Goal: Information Seeking & Learning: Learn about a topic

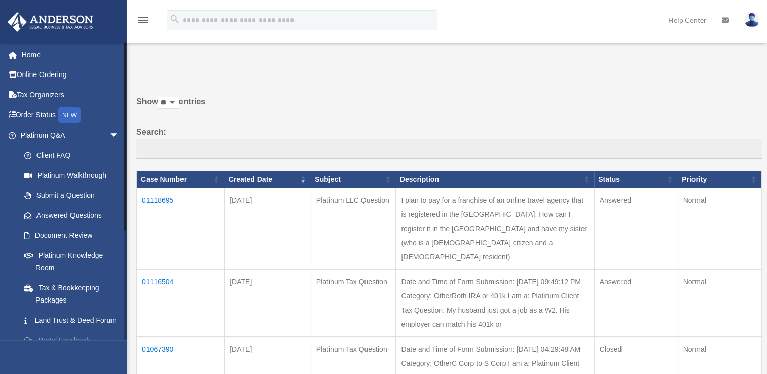
scroll to position [165, 0]
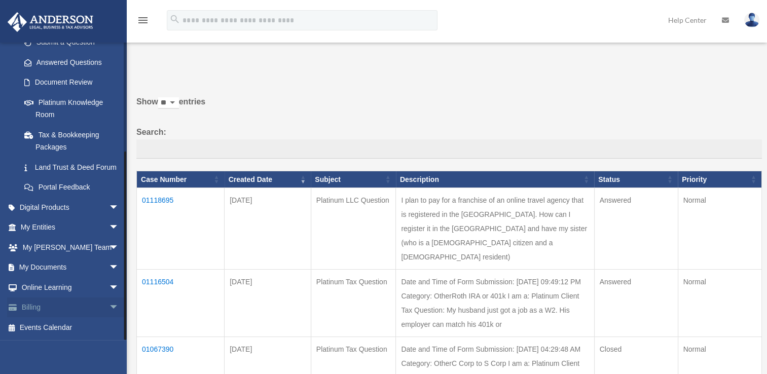
click at [33, 308] on link "Billing arrow_drop_down" at bounding box center [70, 308] width 127 height 20
click at [109, 310] on span "arrow_drop_down" at bounding box center [119, 308] width 20 height 21
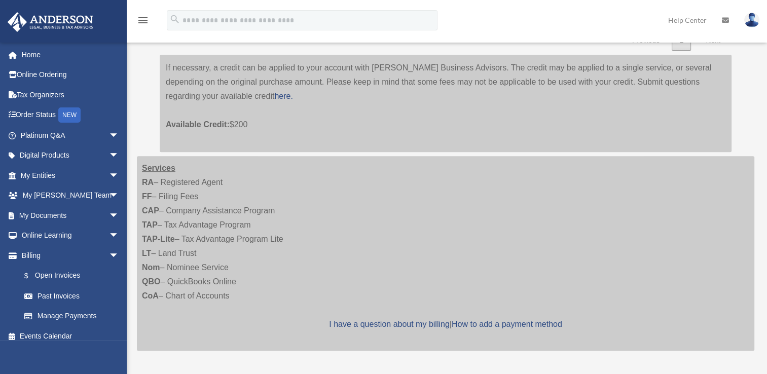
scroll to position [50, 0]
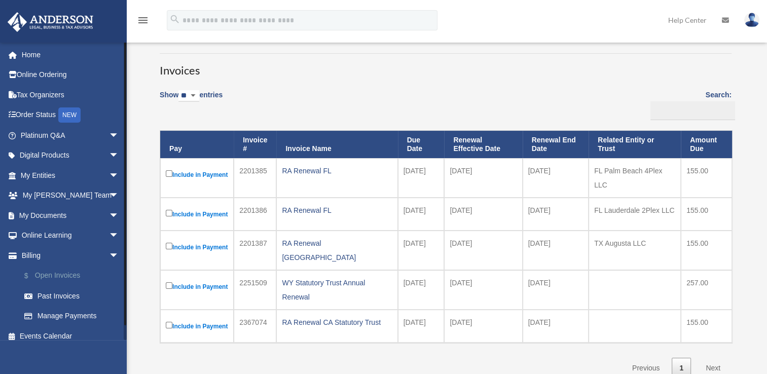
click at [51, 275] on link "$ Open Invoices" at bounding box center [74, 276] width 120 height 21
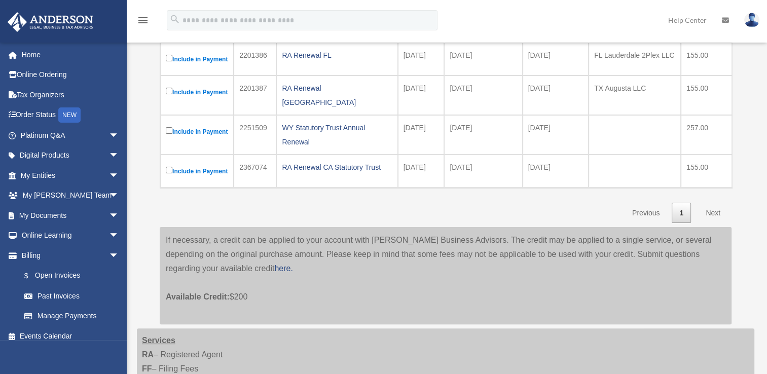
scroll to position [212, 0]
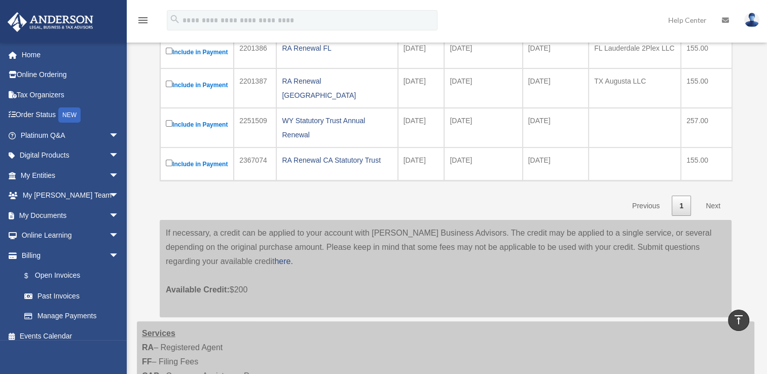
click at [714, 217] on link "Next" at bounding box center [713, 206] width 30 height 21
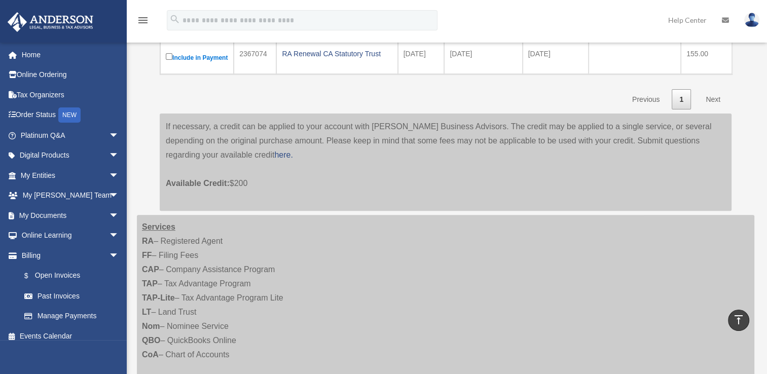
scroll to position [311, 0]
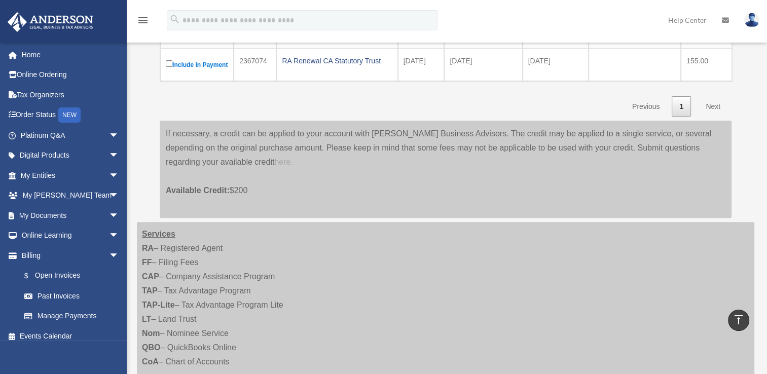
click at [274, 166] on link "here." at bounding box center [283, 162] width 18 height 9
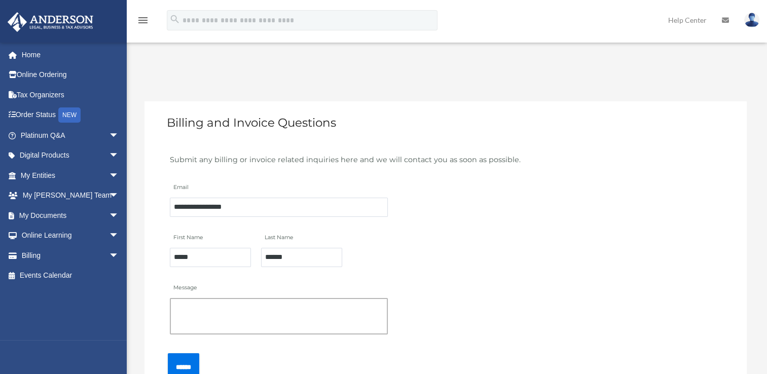
click at [248, 307] on textarea "Message" at bounding box center [279, 316] width 218 height 37
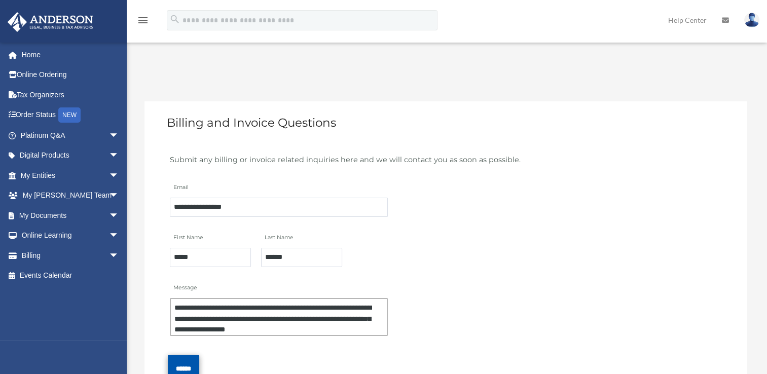
type textarea "**********"
click at [199, 363] on input "******" at bounding box center [183, 369] width 31 height 28
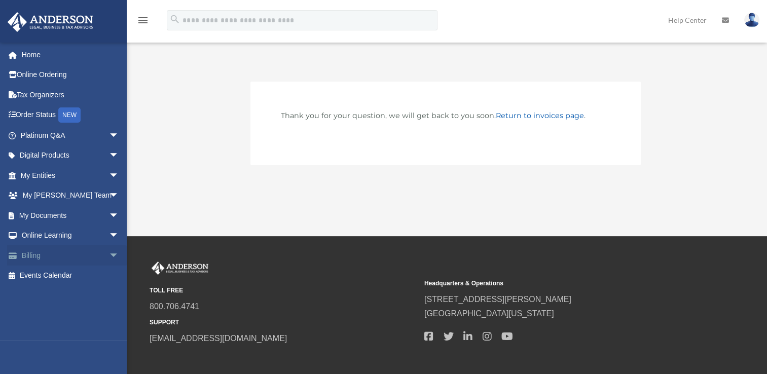
click at [109, 255] on span "arrow_drop_down" at bounding box center [119, 255] width 20 height 21
click at [66, 298] on link "Past Invoices" at bounding box center [74, 296] width 120 height 20
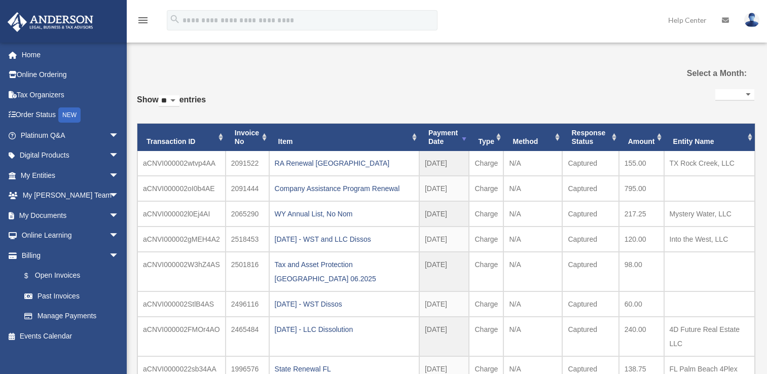
select select
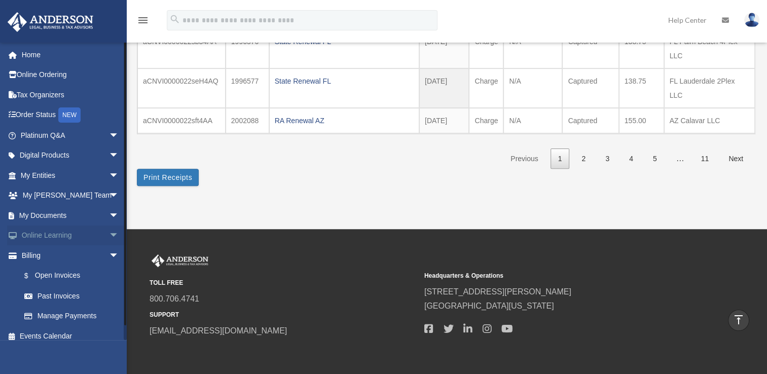
click at [109, 236] on span "arrow_drop_down" at bounding box center [119, 236] width 20 height 21
click at [55, 257] on link "Courses" at bounding box center [74, 255] width 120 height 20
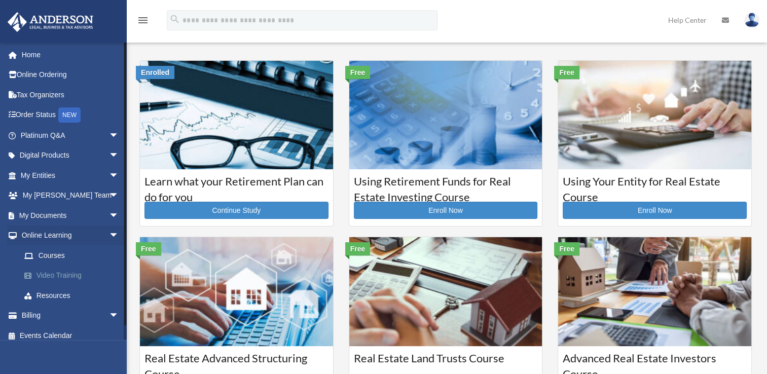
click at [55, 276] on link "Video Training" at bounding box center [74, 276] width 120 height 20
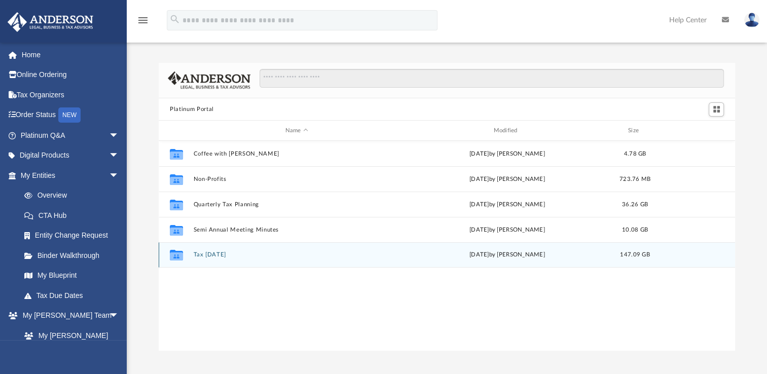
scroll to position [223, 568]
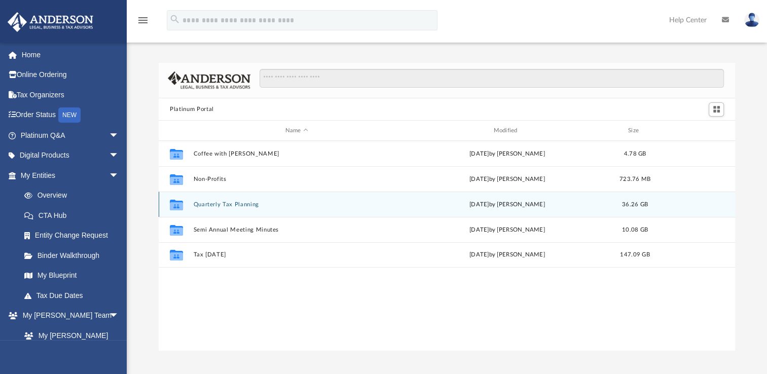
click at [206, 206] on button "Quarterly Tax Planning" at bounding box center [297, 204] width 206 height 7
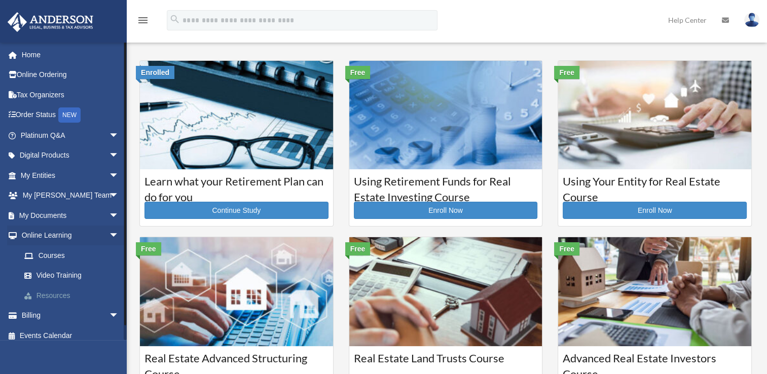
drag, startPoint x: 61, startPoint y: 278, endPoint x: 113, endPoint y: 289, distance: 52.9
click at [61, 278] on link "Video Training" at bounding box center [74, 276] width 120 height 20
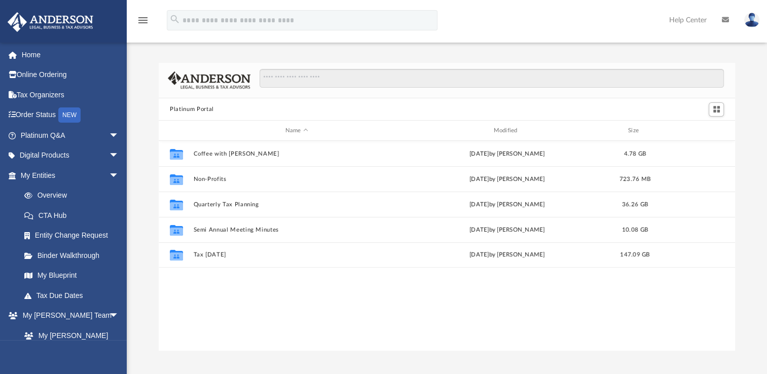
scroll to position [223, 568]
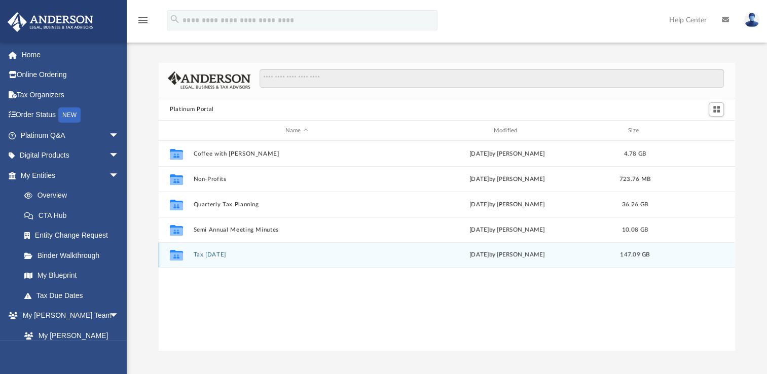
click at [215, 254] on button "Tax [DATE]" at bounding box center [297, 255] width 206 height 7
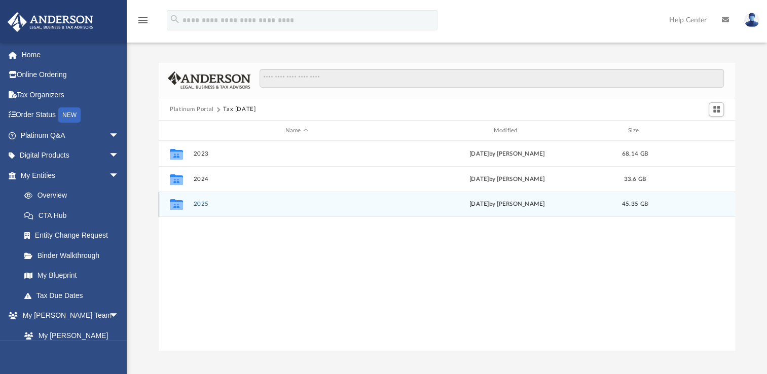
click at [205, 203] on button "2025" at bounding box center [297, 204] width 206 height 7
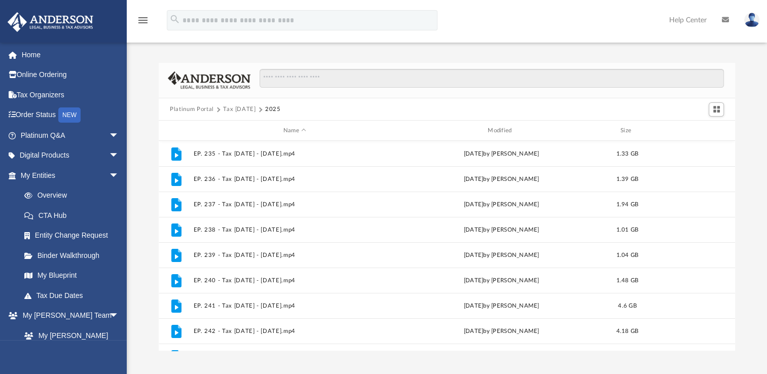
scroll to position [246, 0]
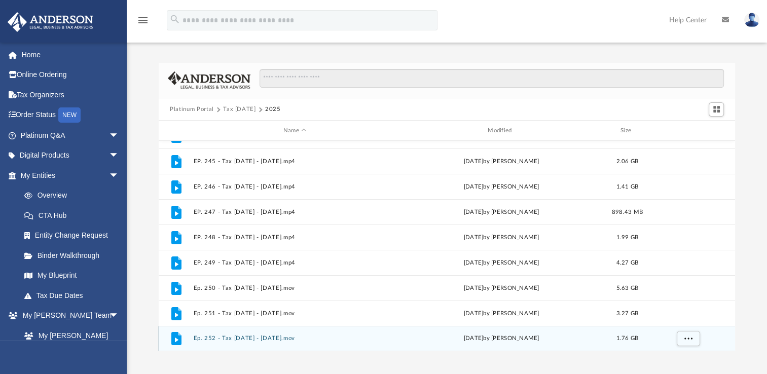
click at [263, 339] on button "Ep. 252 - Tax [DATE] - [DATE].mov" at bounding box center [295, 338] width 202 height 7
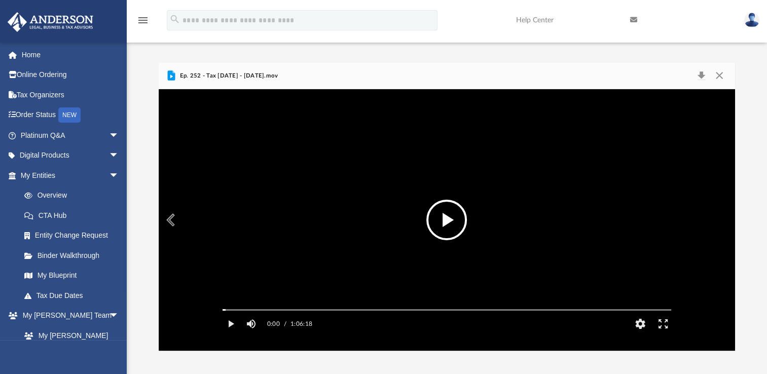
click at [174, 220] on button "Preview" at bounding box center [170, 220] width 22 height 28
click at [173, 222] on button "Preview" at bounding box center [170, 220] width 22 height 28
